Goal: Information Seeking & Learning: Learn about a topic

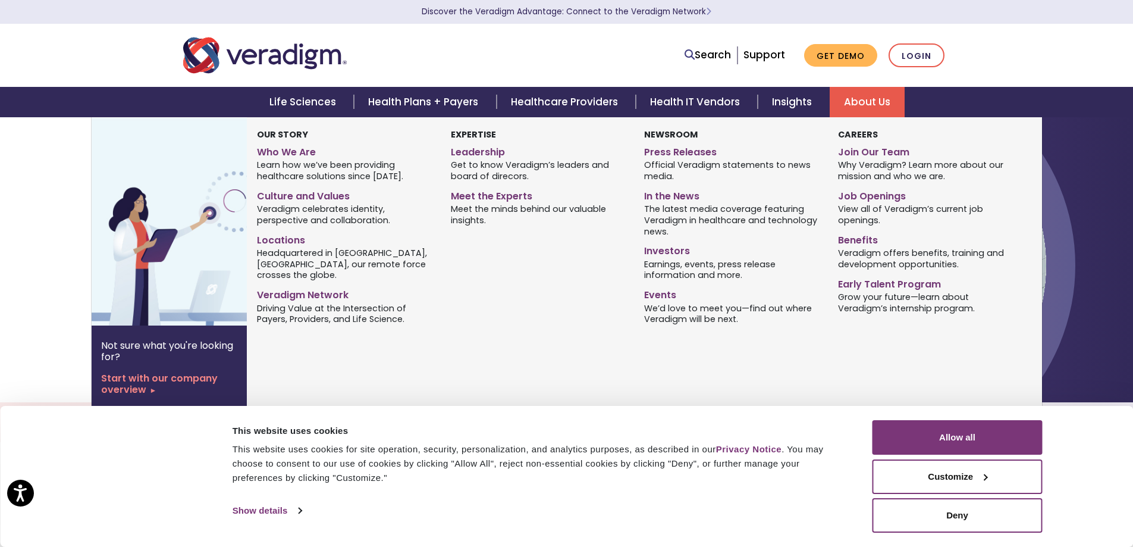
click at [859, 102] on link "About Us" at bounding box center [867, 102] width 75 height 30
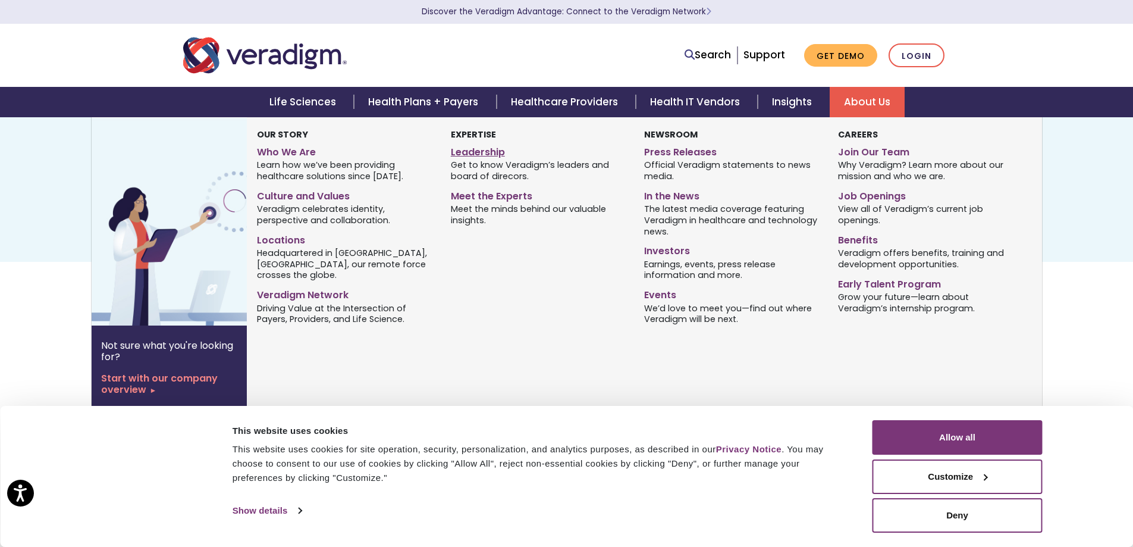
click at [469, 148] on link "Leadership" at bounding box center [538, 150] width 175 height 17
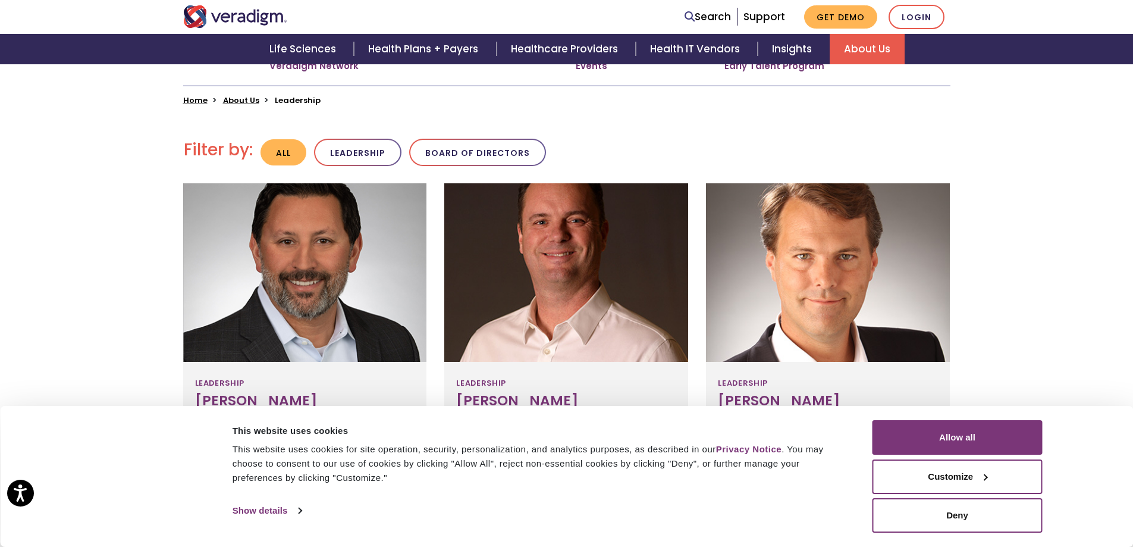
scroll to position [297, 0]
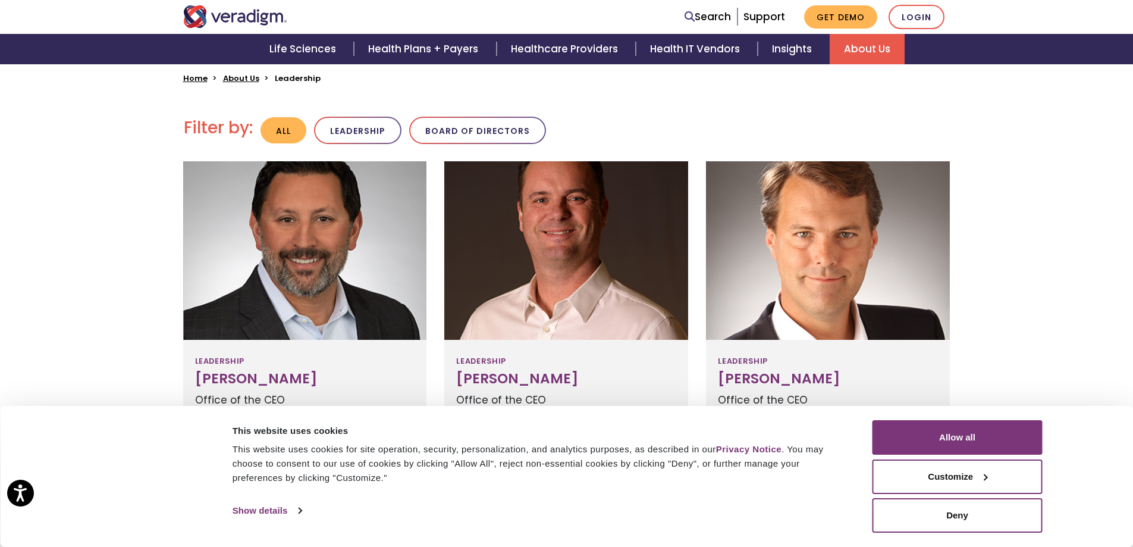
click at [594, 494] on div "This website uses cookies This website uses cookies for site operation, securit…" at bounding box center [544, 469] width 630 height 99
click at [934, 518] on button "Deny" at bounding box center [958, 515] width 170 height 34
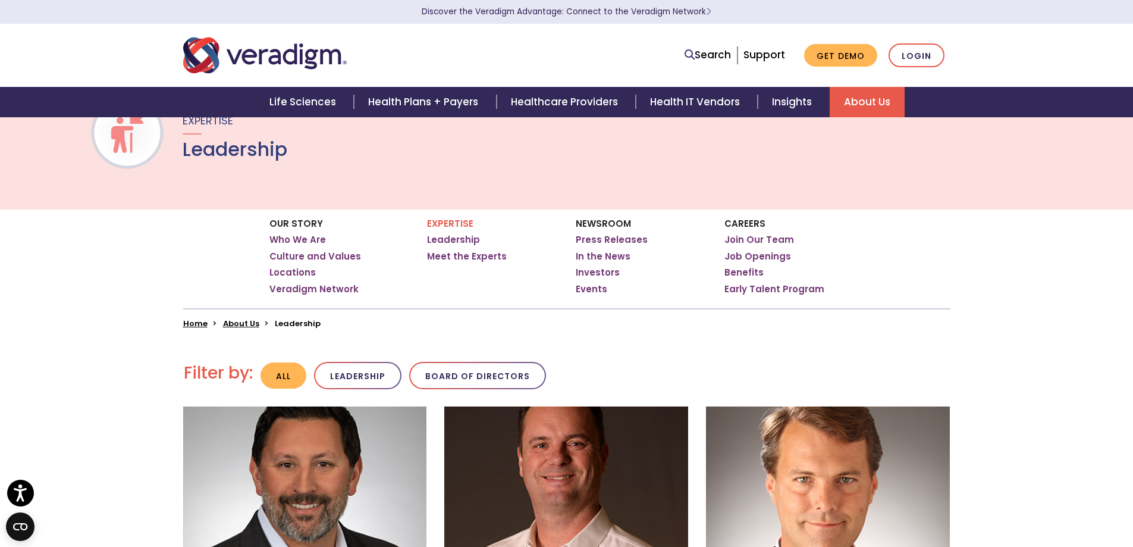
scroll to position [0, 0]
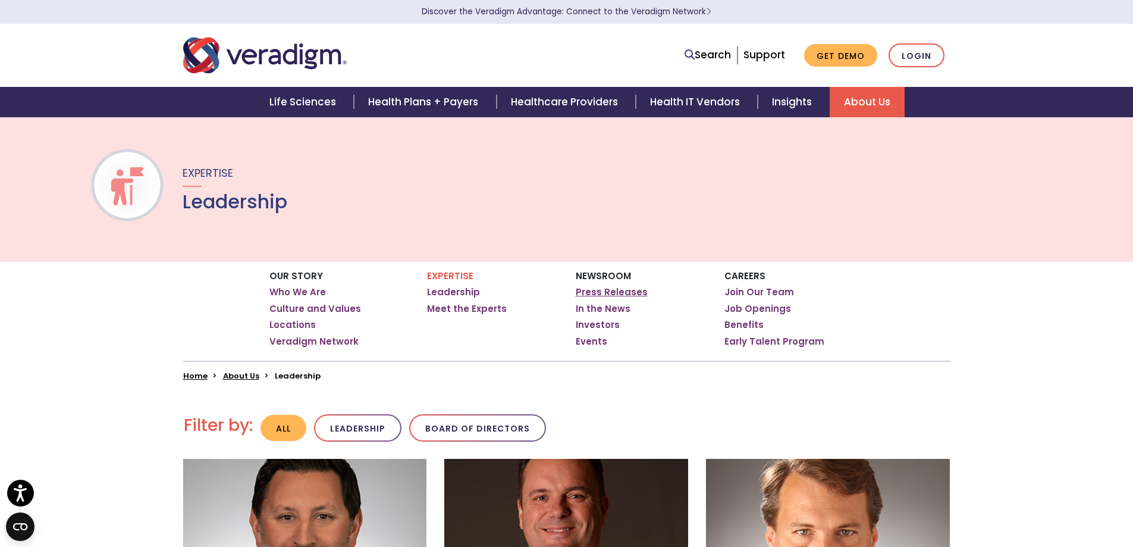
click at [626, 287] on link "Press Releases" at bounding box center [612, 292] width 72 height 12
